Goal: Task Accomplishment & Management: Use online tool/utility

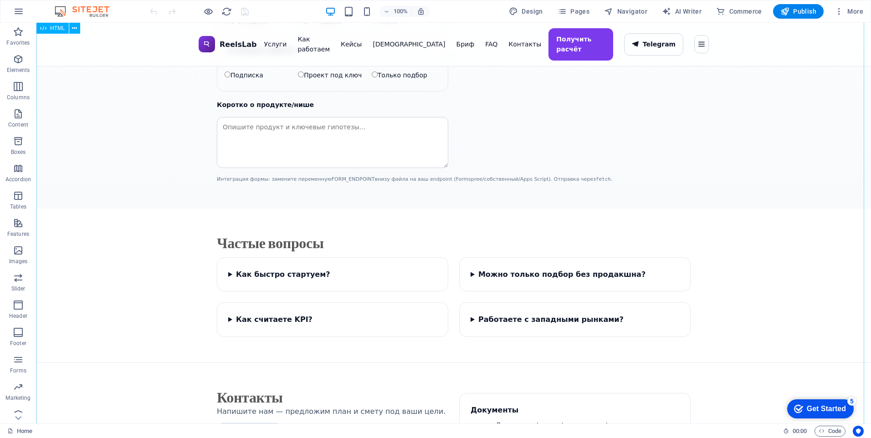
scroll to position [1712, 0]
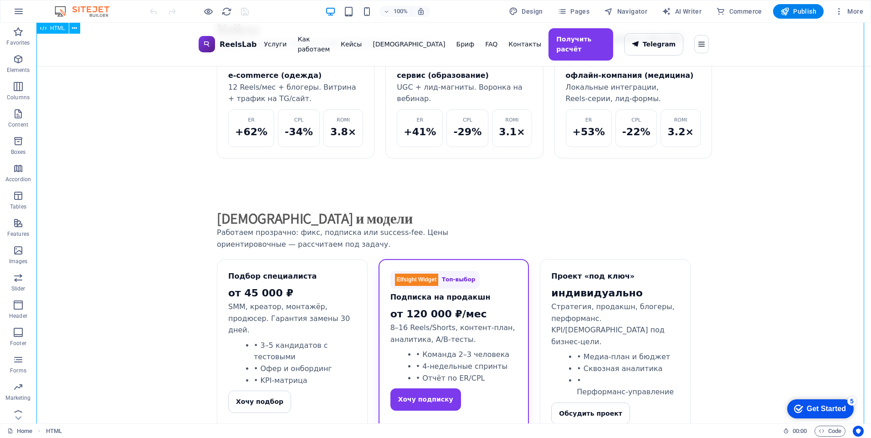
scroll to position [956, 0]
click at [602, 241] on div "ReelsLab — Reels, SMM и креаторы под результат ReelsLab Услуги Как работаем Кей…" at bounding box center [453, 183] width 834 height 2235
click at [292, 228] on div "ReelsLab — Reels, SMM и креаторы под результат ReelsLab Услуги Как работаем Кей…" at bounding box center [453, 183] width 834 height 2235
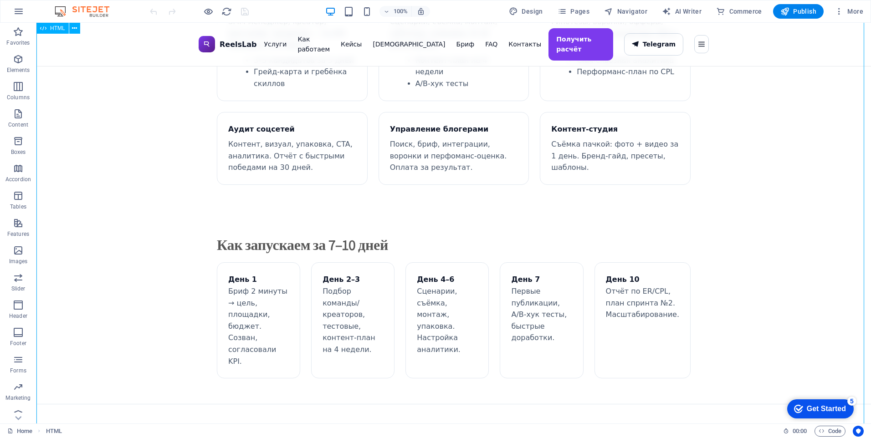
scroll to position [546, 0]
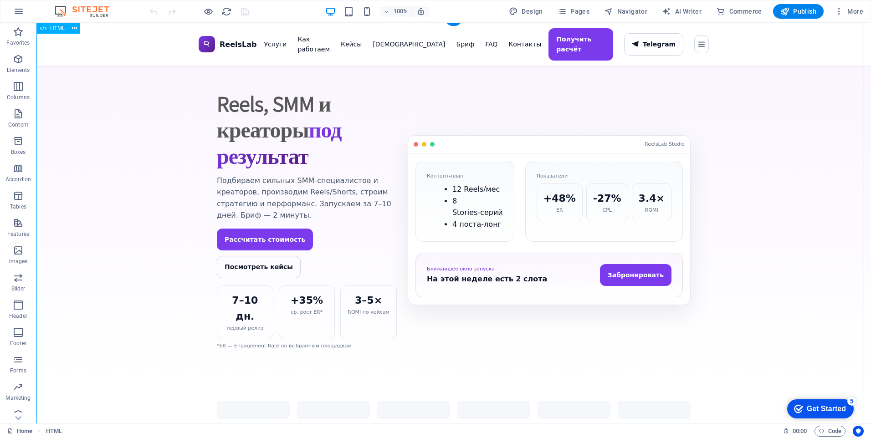
scroll to position [0, 0]
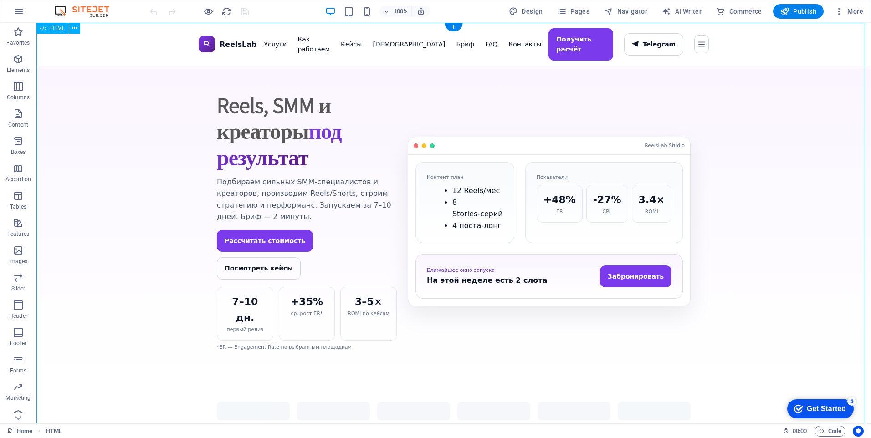
click at [792, 10] on span "Publish" at bounding box center [798, 11] width 36 height 9
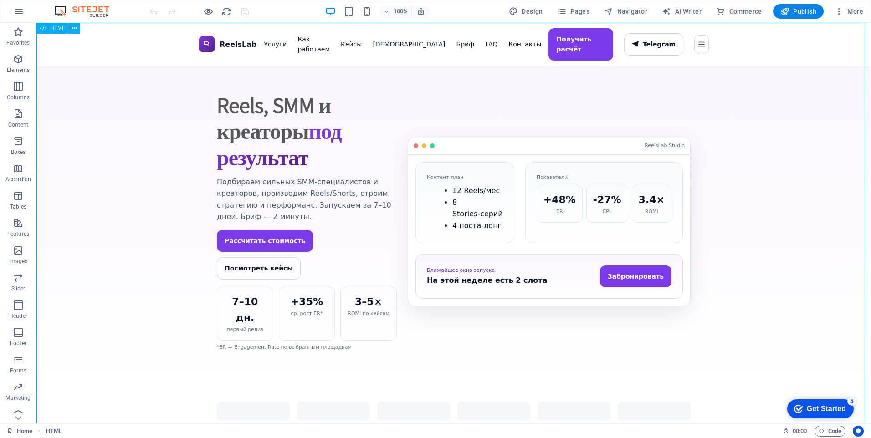
click at [51, 30] on span "HTML" at bounding box center [57, 28] width 15 height 5
click at [75, 28] on icon at bounding box center [74, 29] width 5 height 10
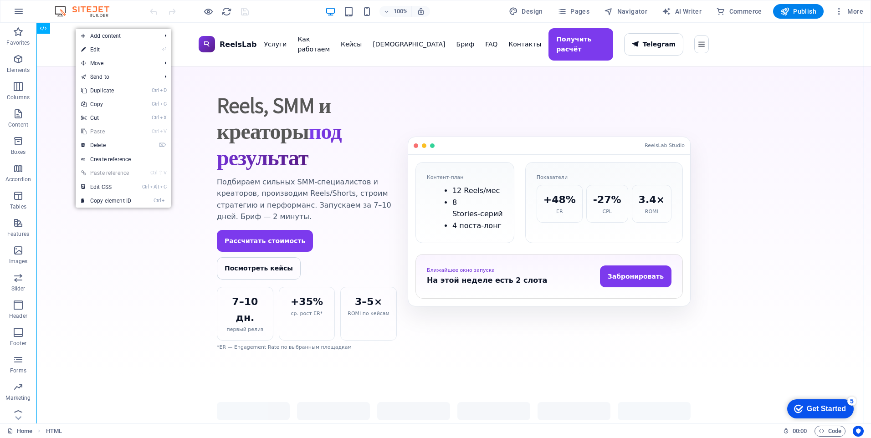
click at [94, 7] on img at bounding box center [86, 11] width 68 height 11
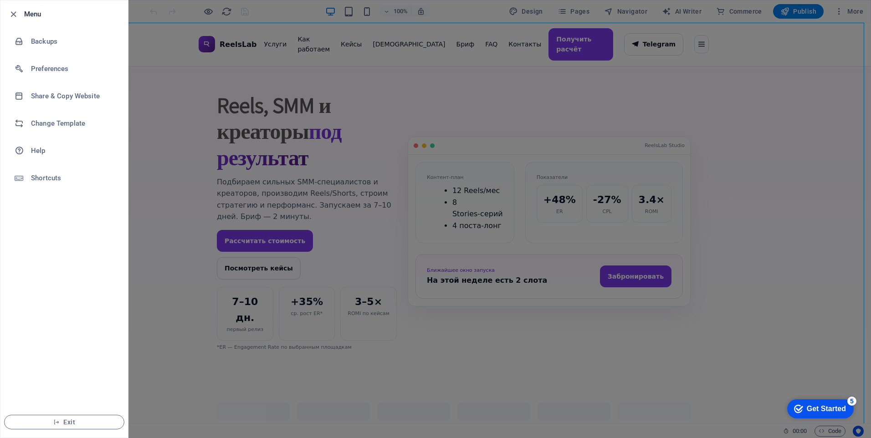
click at [579, 59] on div at bounding box center [435, 219] width 871 height 438
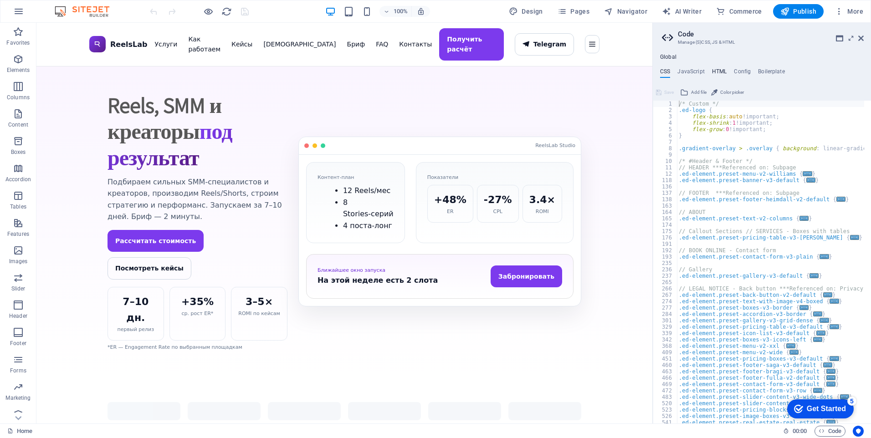
click at [723, 72] on h4 "HTML" at bounding box center [719, 73] width 15 height 10
type textarea "<a href="#main-content" class="wv-link-content button">Skip to main content</a>"
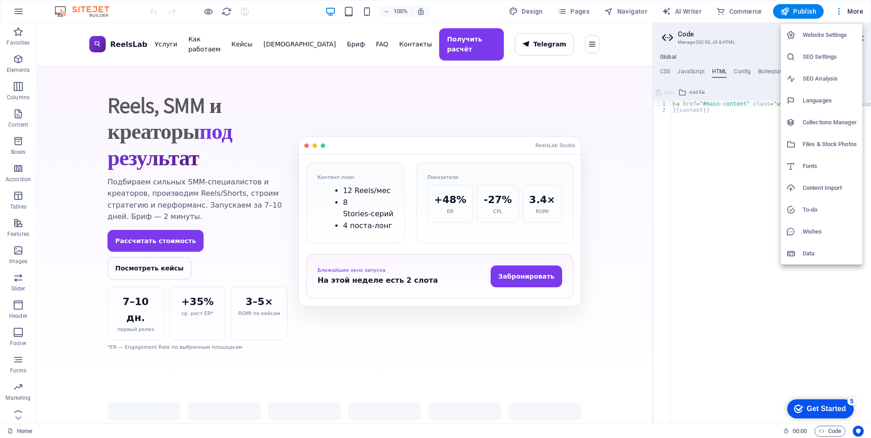
click at [808, 33] on h6 "Website Settings" at bounding box center [829, 35] width 54 height 11
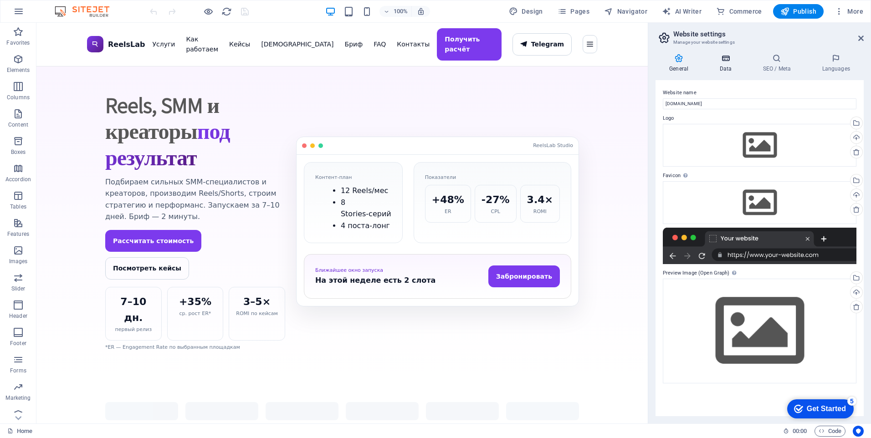
click at [717, 69] on h4 "Data" at bounding box center [726, 63] width 43 height 19
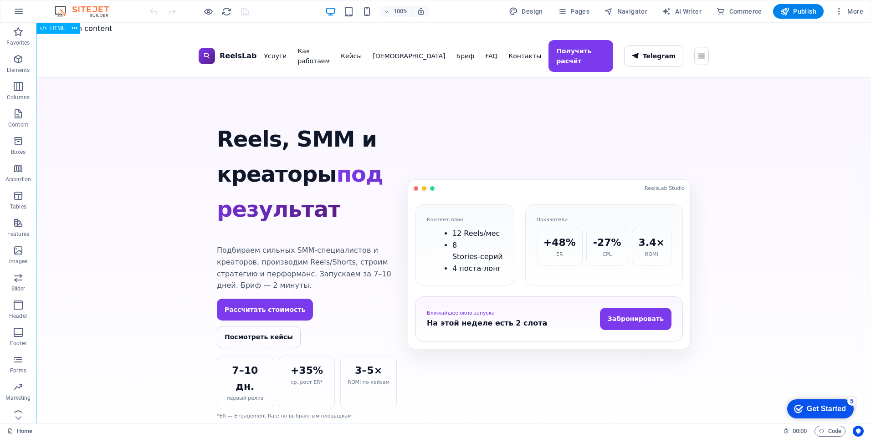
click at [57, 27] on span "HTML" at bounding box center [57, 28] width 15 height 5
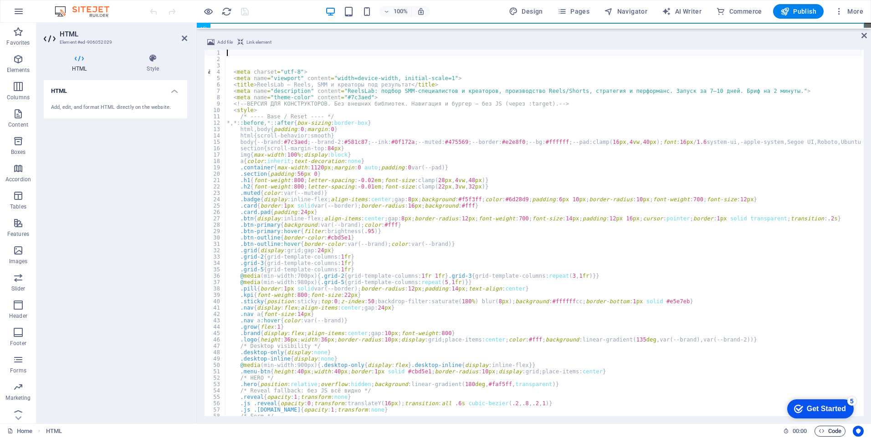
click at [831, 432] on span "Code" at bounding box center [829, 431] width 23 height 11
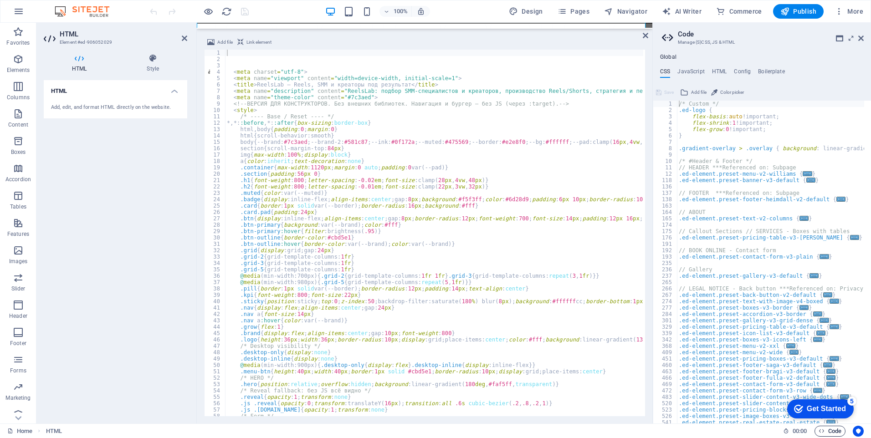
click at [413, 36] on icon "button" at bounding box center [390, 18] width 46 height 38
click at [860, 40] on icon at bounding box center [860, 38] width 5 height 7
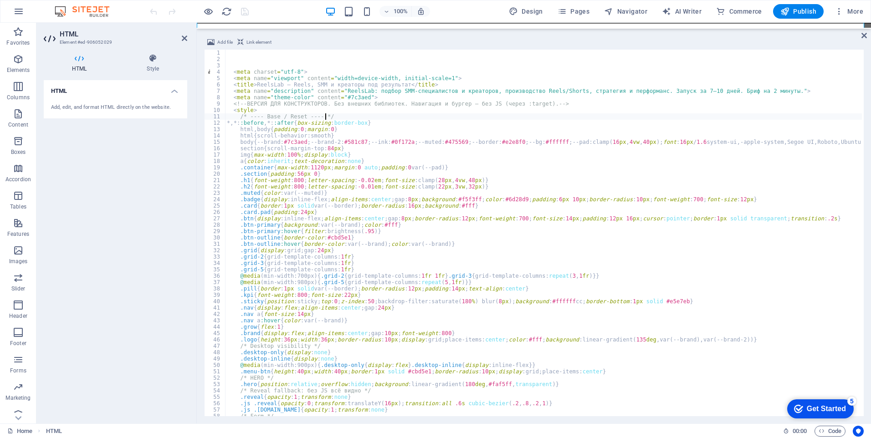
type textarea "<meta name="description" content="ReelsLab: подбор SMM-специалистов и креаторов…"
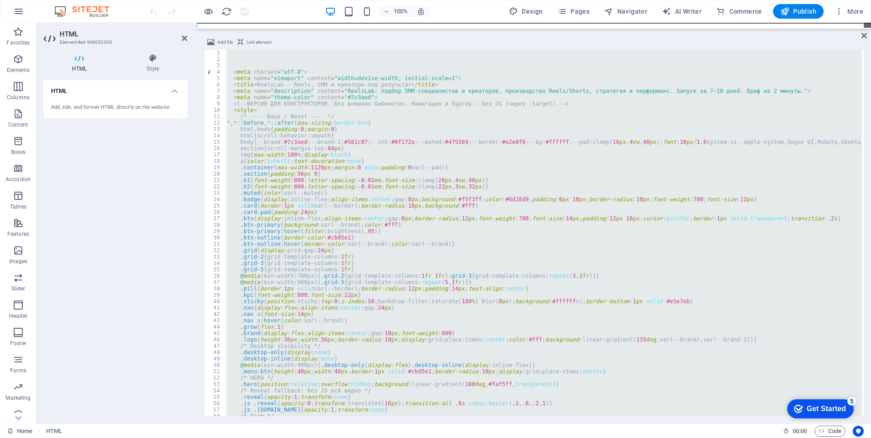
click at [468, 191] on div "< meta charset = "utf-8" > < meta name = "viewport" content = "width=device-wid…" at bounding box center [543, 233] width 637 height 367
type textarea ".muted{color:var(--muted)}"
paste textarea
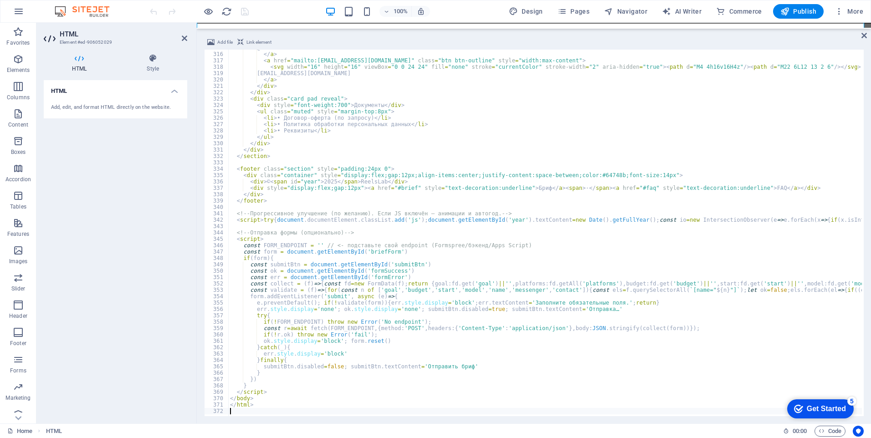
scroll to position [2007, 0]
click at [247, 14] on div at bounding box center [199, 11] width 102 height 15
click at [243, 14] on icon "save" at bounding box center [245, 11] width 10 height 10
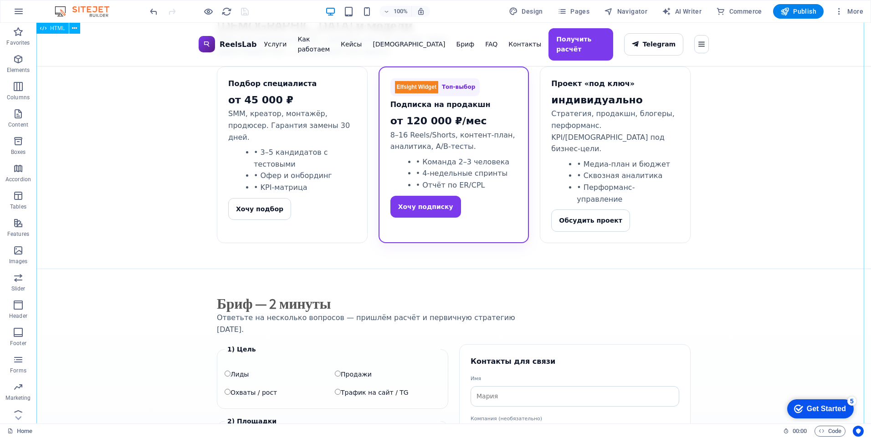
click at [352, 92] on div "ReelsLab — Reels, SMM и креаторы под результат ReelsLab Услуги Как работаем Кей…" at bounding box center [453, 6] width 834 height 2204
click at [347, 146] on div "ReelsLab — Reels, SMM и креаторы под результат ReelsLab Услуги Как работаем Кей…" at bounding box center [453, 6] width 834 height 2204
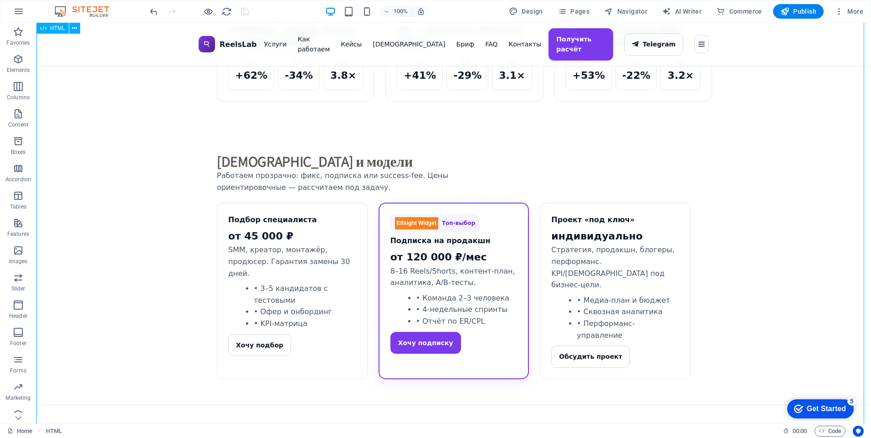
scroll to position [982, 0]
click at [335, 168] on div "ReelsLab — Reels, SMM и креаторы под результат ReelsLab Услуги Как работаем Кей…" at bounding box center [453, 143] width 834 height 2204
click at [575, 176] on div "ReelsLab — Reels, SMM и креаторы под результат ReelsLab Услуги Как работаем Кей…" at bounding box center [453, 143] width 834 height 2204
click at [316, 182] on div "ReelsLab — Reels, SMM и креаторы под результат ReelsLab Услуги Как работаем Кей…" at bounding box center [453, 143] width 834 height 2204
click at [254, 276] on div "ReelsLab — Reels, SMM и креаторы под результат ReelsLab Услуги Как работаем Кей…" at bounding box center [453, 143] width 834 height 2204
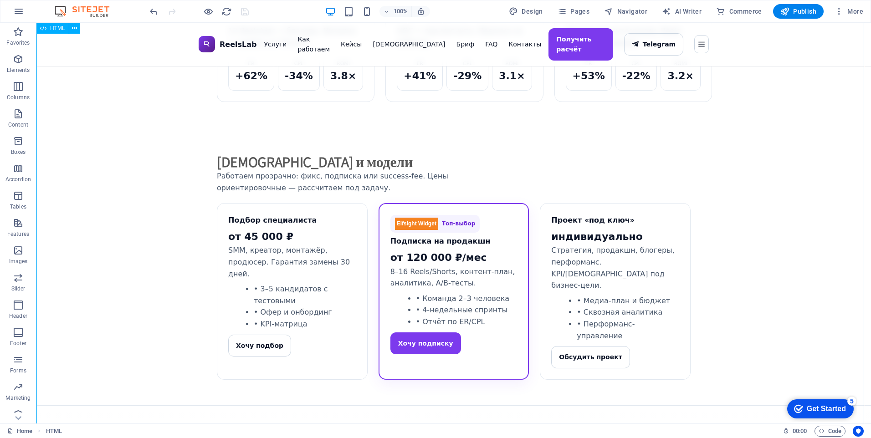
click at [313, 258] on div "ReelsLab — Reels, SMM и креаторы под результат ReelsLab Услуги Как работаем Кей…" at bounding box center [453, 143] width 834 height 2204
click at [809, 14] on span "Publish" at bounding box center [798, 11] width 36 height 9
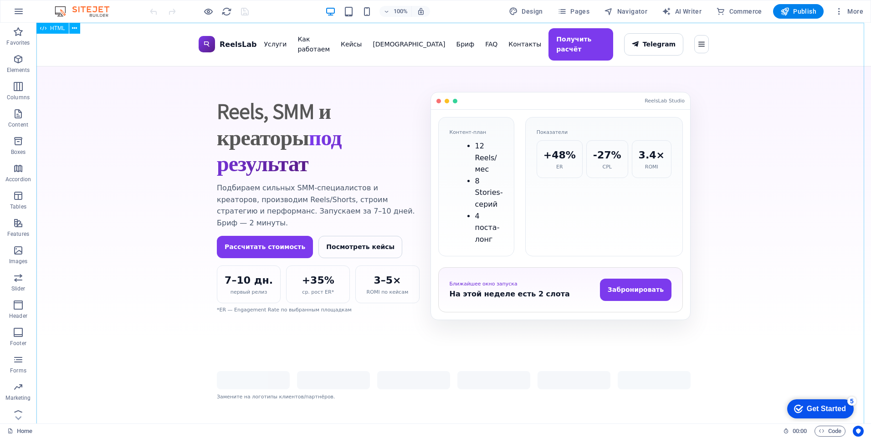
click at [55, 27] on span "HTML" at bounding box center [57, 28] width 15 height 5
click at [77, 28] on icon at bounding box center [74, 29] width 5 height 10
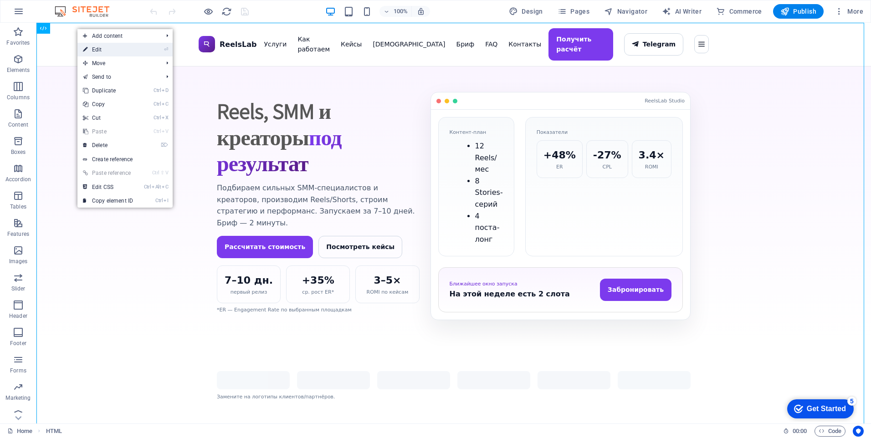
click at [92, 49] on link "⏎ Edit" at bounding box center [107, 50] width 61 height 14
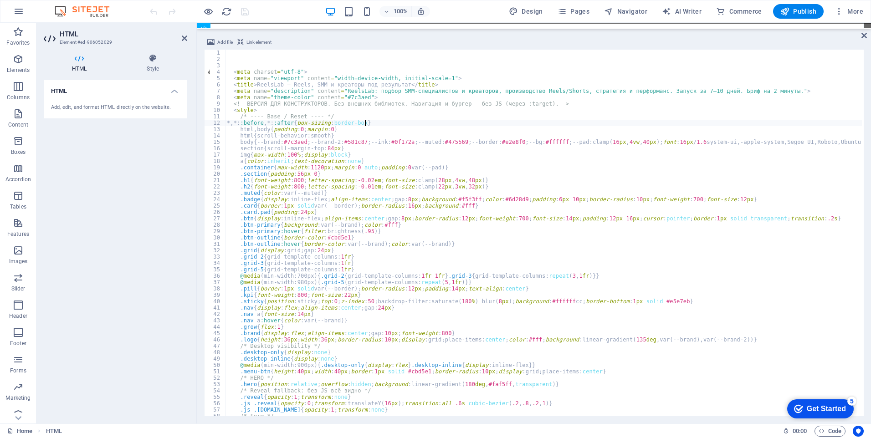
type textarea "*,*::before,*::after{box-sizing:border-box}"
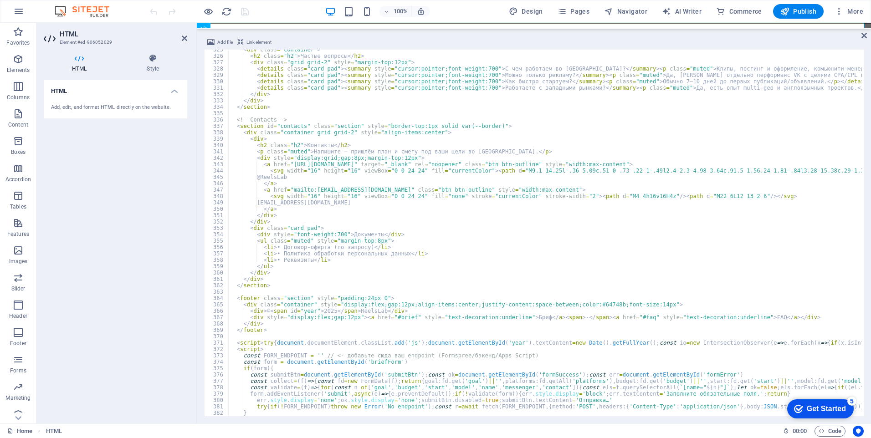
scroll to position [2041, 0]
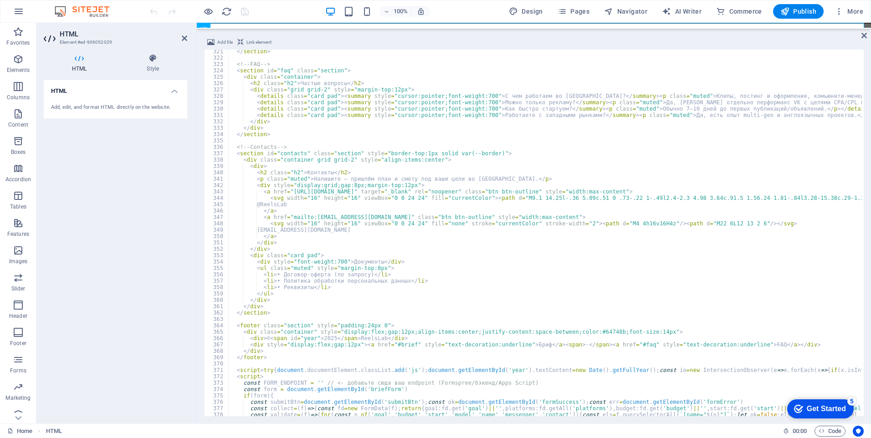
click at [248, 10] on div at bounding box center [199, 11] width 102 height 15
click at [244, 11] on icon "save" at bounding box center [245, 11] width 10 height 10
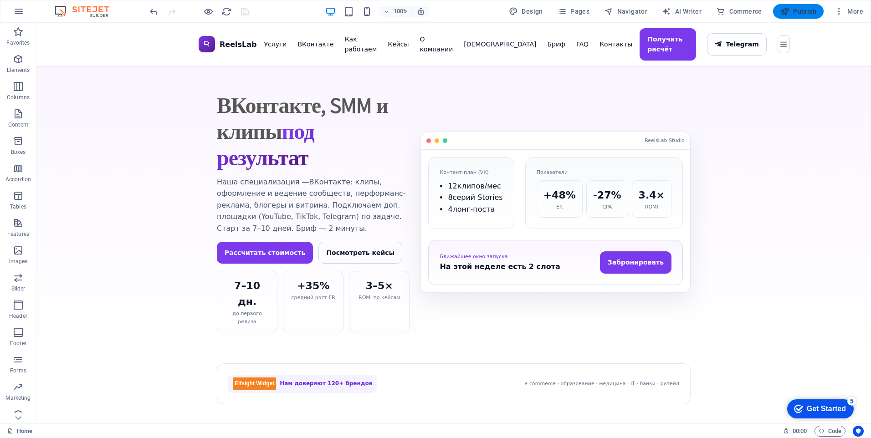
click at [797, 12] on span "Publish" at bounding box center [798, 11] width 36 height 9
click at [78, 27] on button at bounding box center [74, 28] width 11 height 11
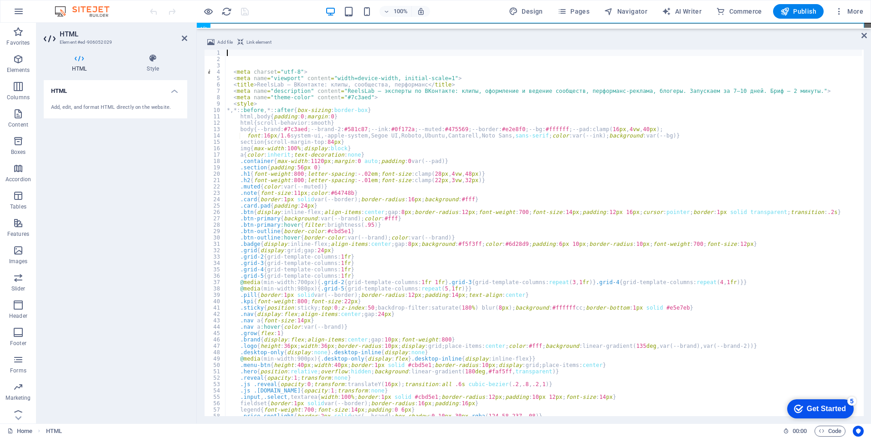
type textarea "img{max-width:100%;display:block}"
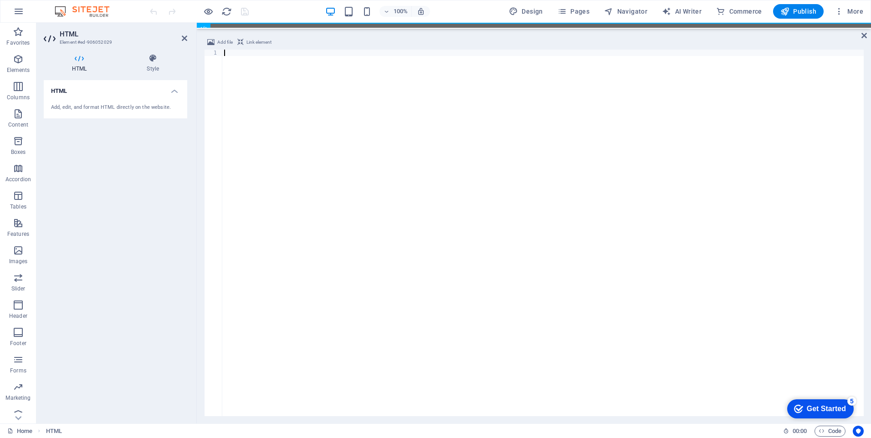
scroll to position [2235, 0]
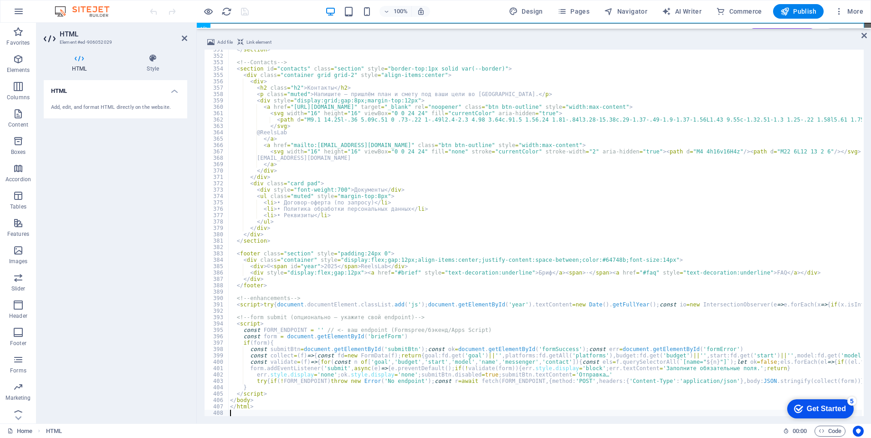
drag, startPoint x: 710, startPoint y: 49, endPoint x: 714, endPoint y: 52, distance: 5.2
drag, startPoint x: 714, startPoint y: 52, endPoint x: 242, endPoint y: 9, distance: 473.8
click at [242, 9] on icon "save" at bounding box center [245, 11] width 10 height 10
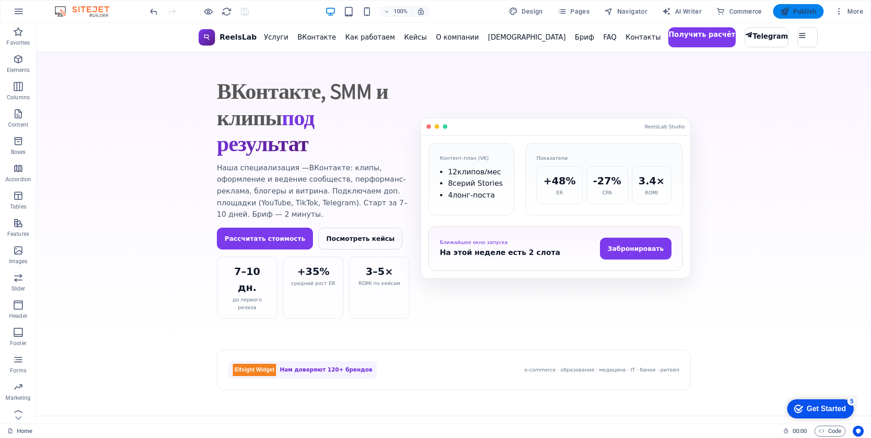
click at [809, 14] on span "Publish" at bounding box center [798, 11] width 36 height 9
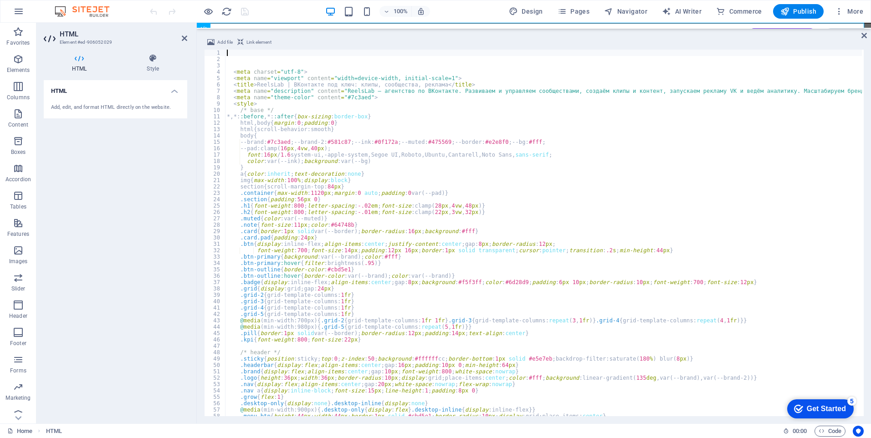
type textarea "color:var(--ink);background:var(--bg)"
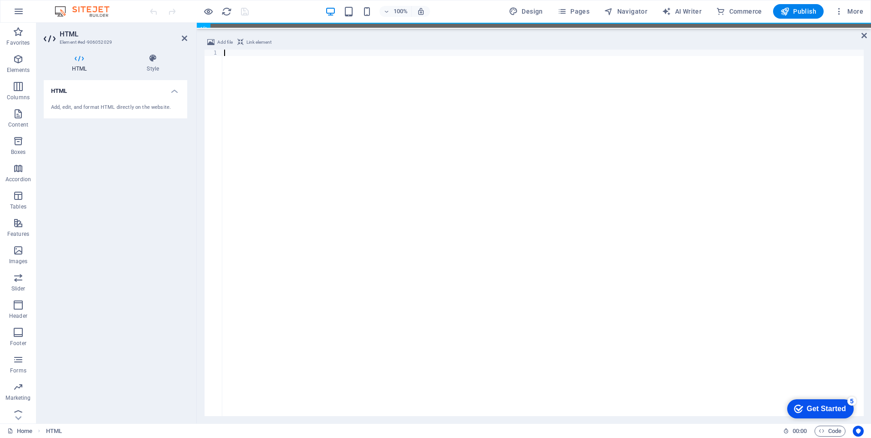
scroll to position [2235, 0]
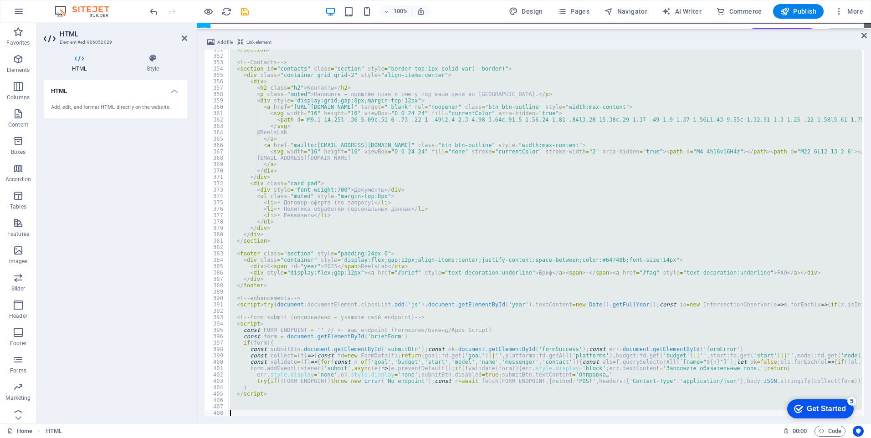
click at [441, 201] on div "</ section > <!-- Contacts --> < section id = "contacts" class = "section" styl…" at bounding box center [544, 233] width 633 height 367
type textarea "<li>• Договор-оферта (по запросу)</li>"
click at [546, 173] on div "</ section > <!-- Contacts --> < section id = "contacts" class = "section" styl…" at bounding box center [544, 233] width 633 height 367
type textarea "</div>"
paste textarea
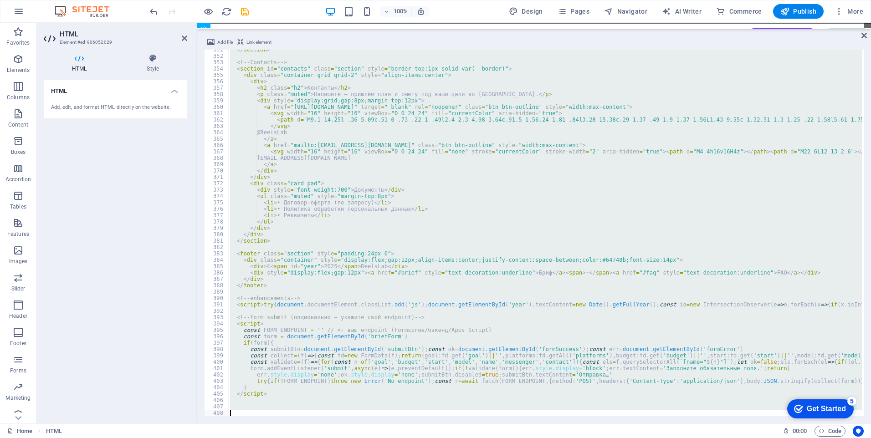
scroll to position [764, 0]
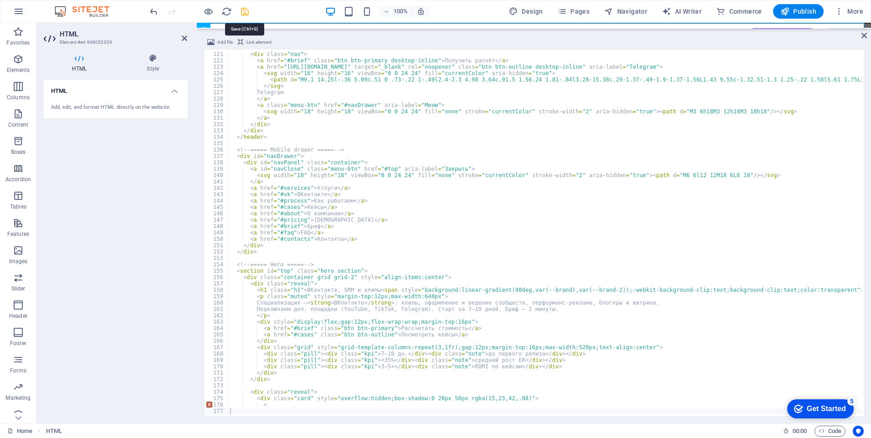
click at [249, 11] on icon "save" at bounding box center [245, 11] width 10 height 10
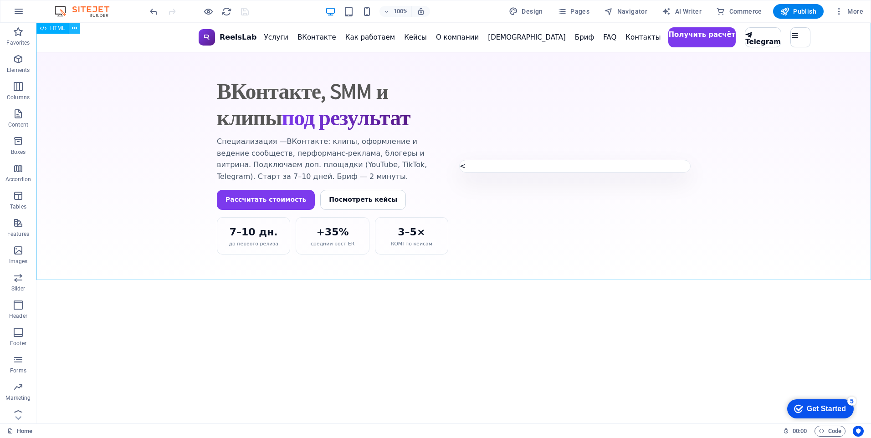
click at [71, 30] on button at bounding box center [74, 28] width 11 height 11
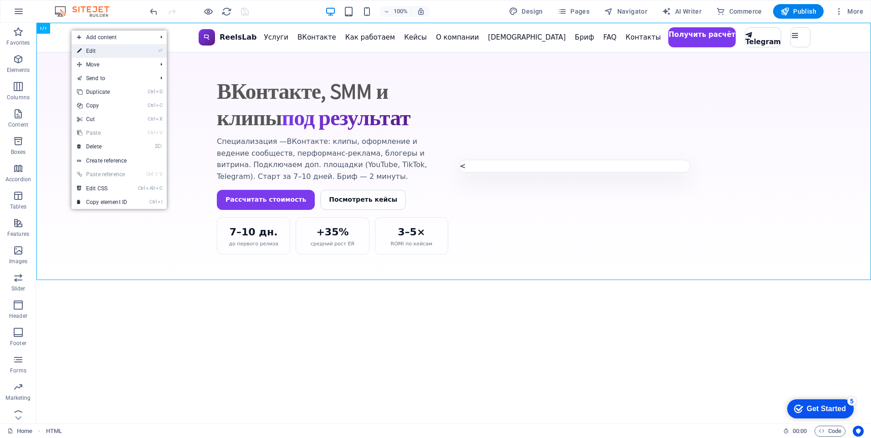
click at [99, 51] on link "⏎ Edit" at bounding box center [101, 51] width 61 height 14
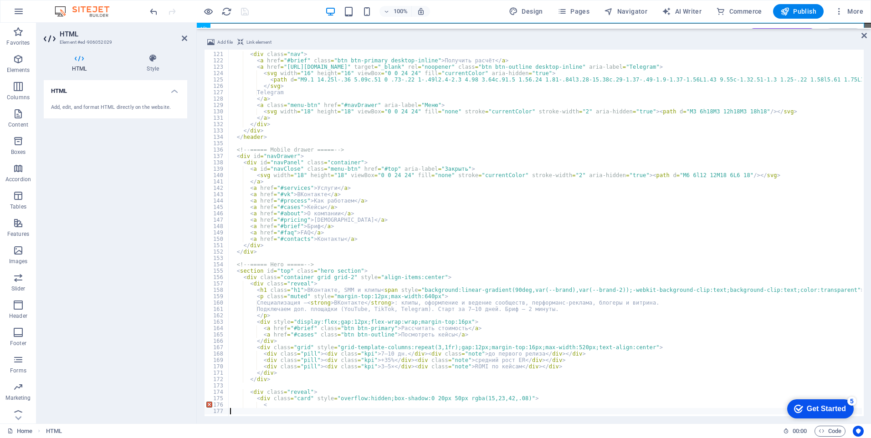
click at [424, 114] on div "< div class = "nav" > < a href = "#brief" class = "btn btn-primary desktop-inli…" at bounding box center [589, 234] width 722 height 378
type textarea "<"
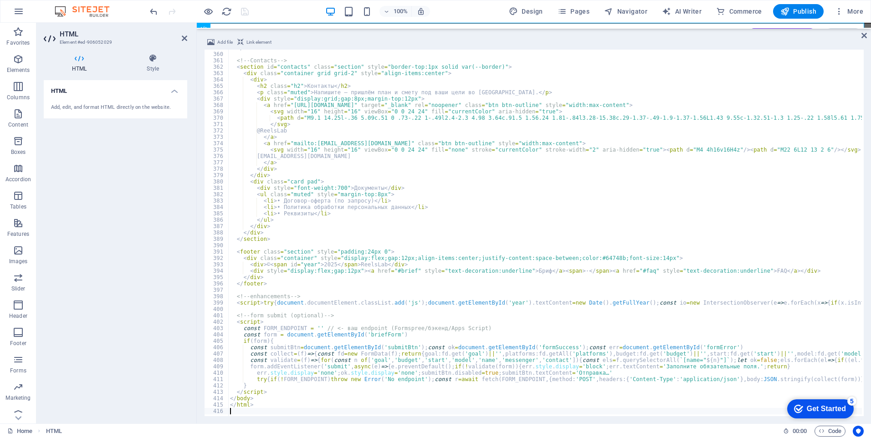
scroll to position [2287, 0]
click at [245, 10] on div at bounding box center [199, 11] width 102 height 15
click at [242, 11] on icon "save" at bounding box center [245, 11] width 10 height 10
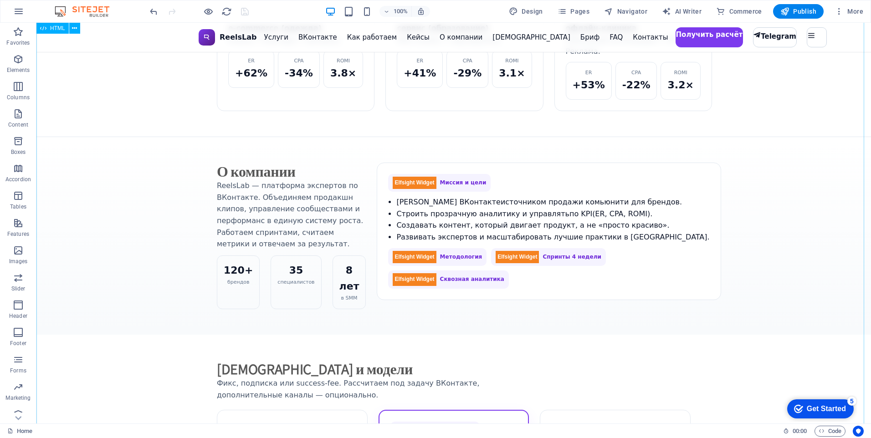
scroll to position [774, 0]
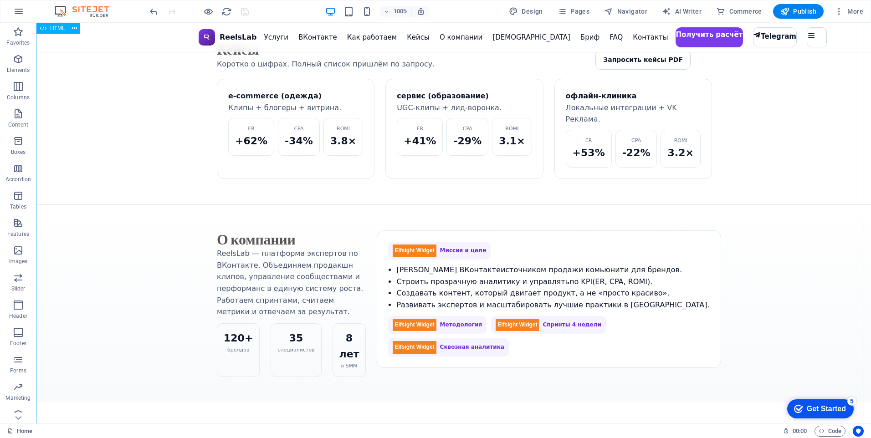
click at [462, 213] on div "ReelsLab | ВКонтакте под ключ: клипы, сообщества, реклама ReelsLab Услуги ВКонт…" at bounding box center [453, 343] width 834 height 2189
click at [463, 215] on div "ReelsLab | ВКонтакте под ключ: клипы, сообщества, реклама ReelsLab Услуги ВКонт…" at bounding box center [453, 343] width 834 height 2189
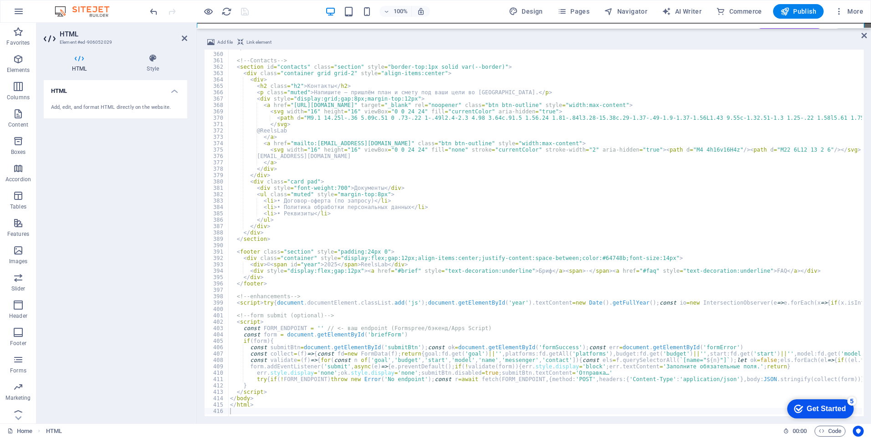
click at [243, 10] on div at bounding box center [199, 11] width 102 height 15
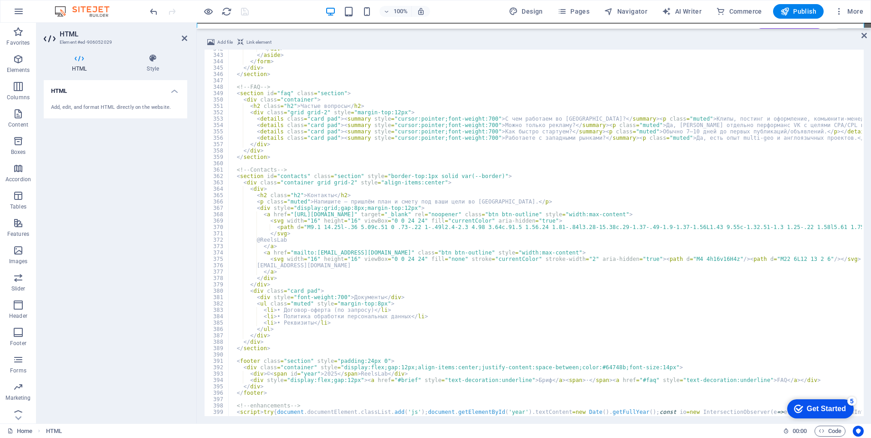
scroll to position [2096, 0]
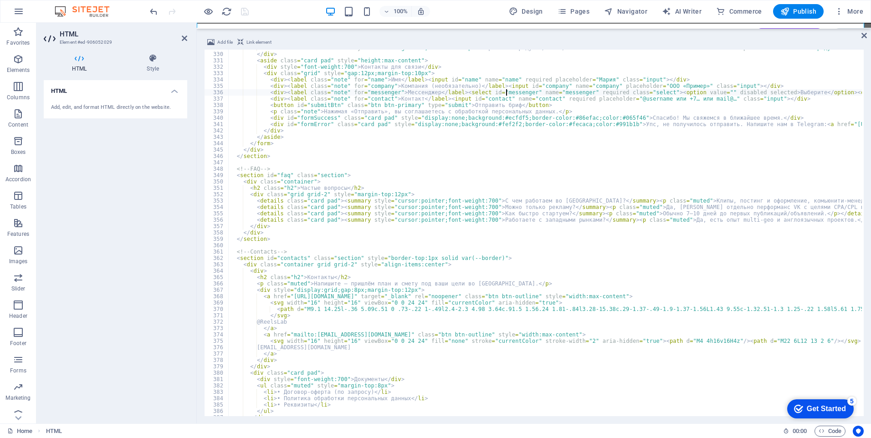
type textarea "</html>"
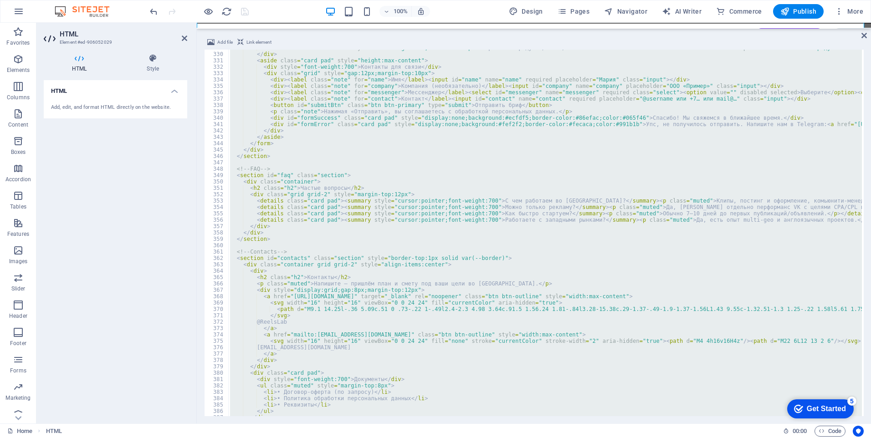
paste textarea
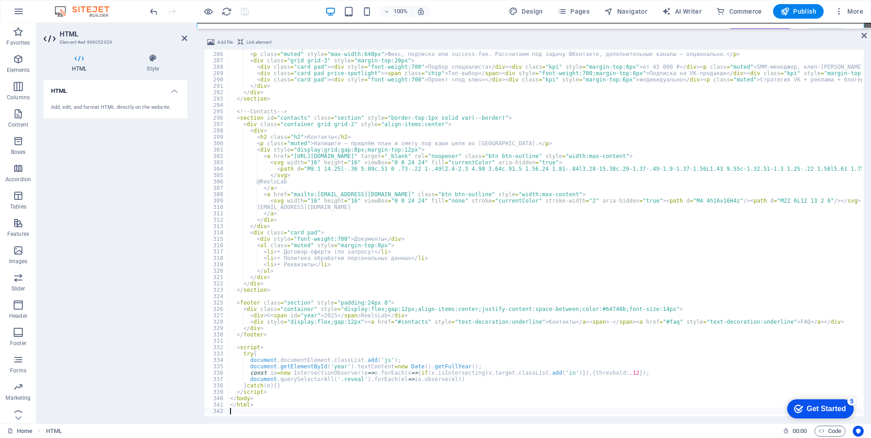
click at [243, 12] on div at bounding box center [199, 11] width 102 height 15
click at [239, 12] on div at bounding box center [199, 11] width 102 height 15
click at [241, 12] on icon "save" at bounding box center [245, 11] width 10 height 10
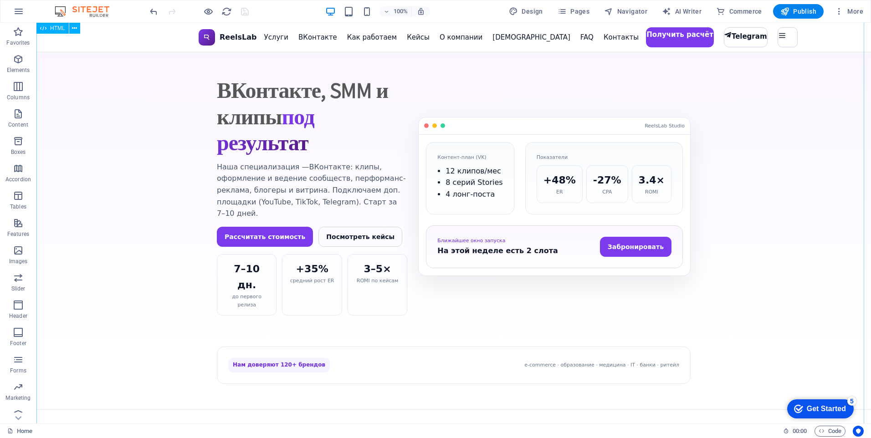
scroll to position [0, 0]
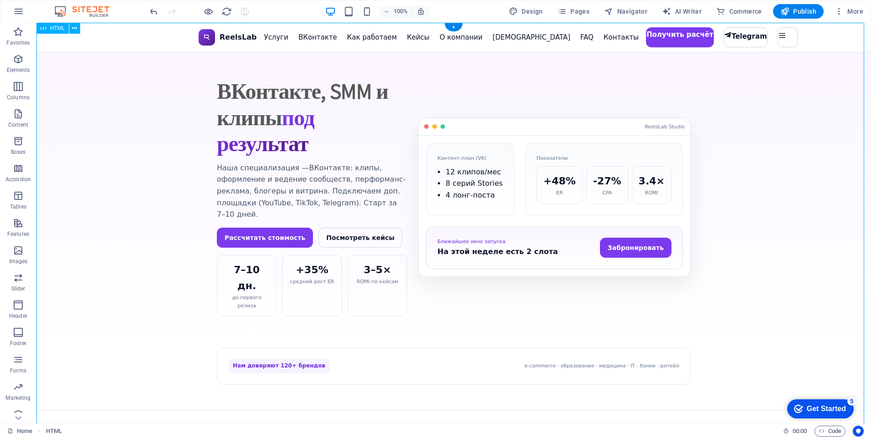
click at [800, 12] on span "Publish" at bounding box center [798, 11] width 36 height 9
